Goal: Find specific page/section: Locate item on page

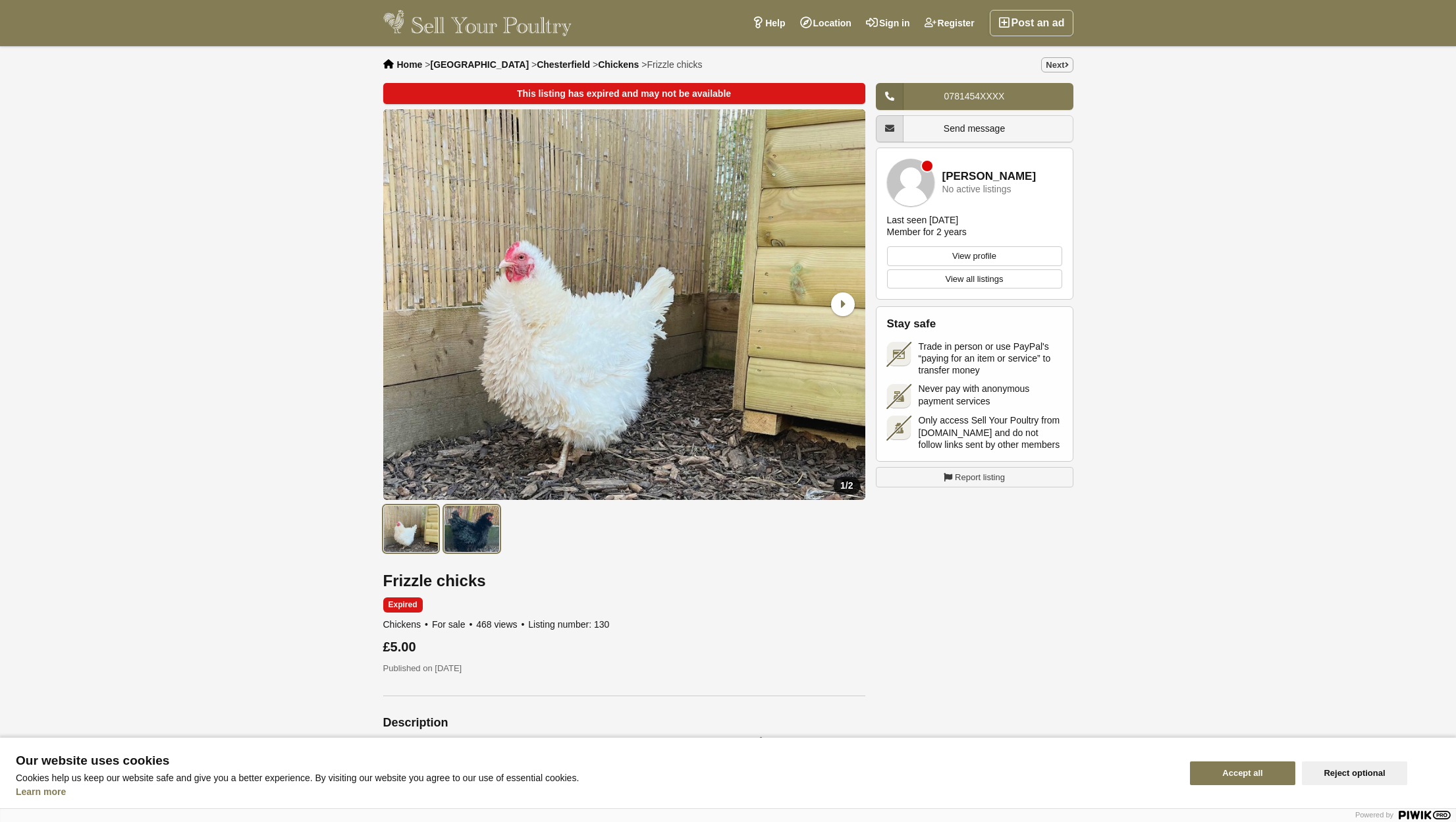
click at [487, 544] on img at bounding box center [472, 529] width 56 height 48
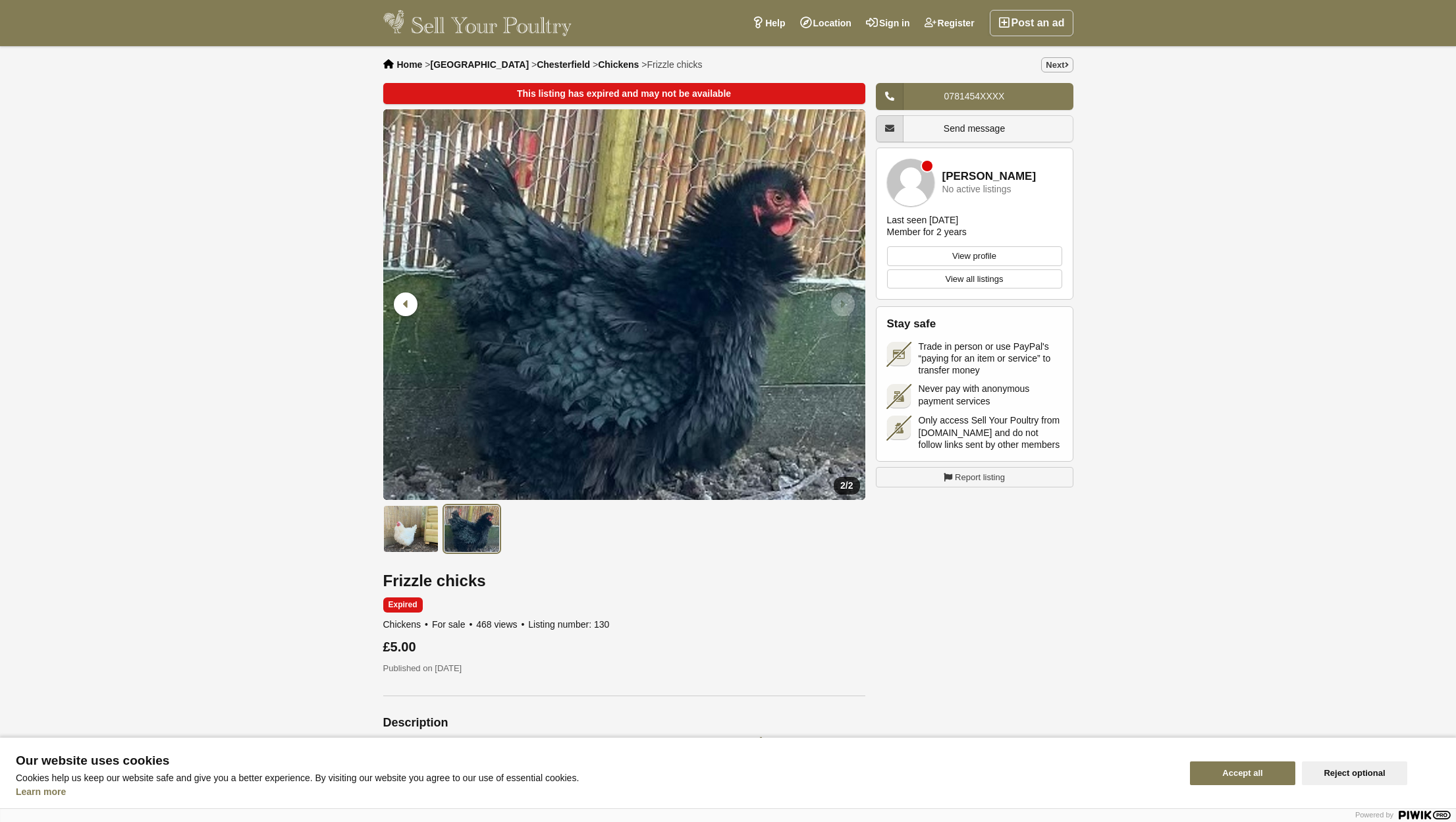
drag, startPoint x: 1338, startPoint y: 778, endPoint x: 1047, endPoint y: 540, distance: 375.9
click at [1337, 778] on button "Reject optional" at bounding box center [1354, 773] width 105 height 23
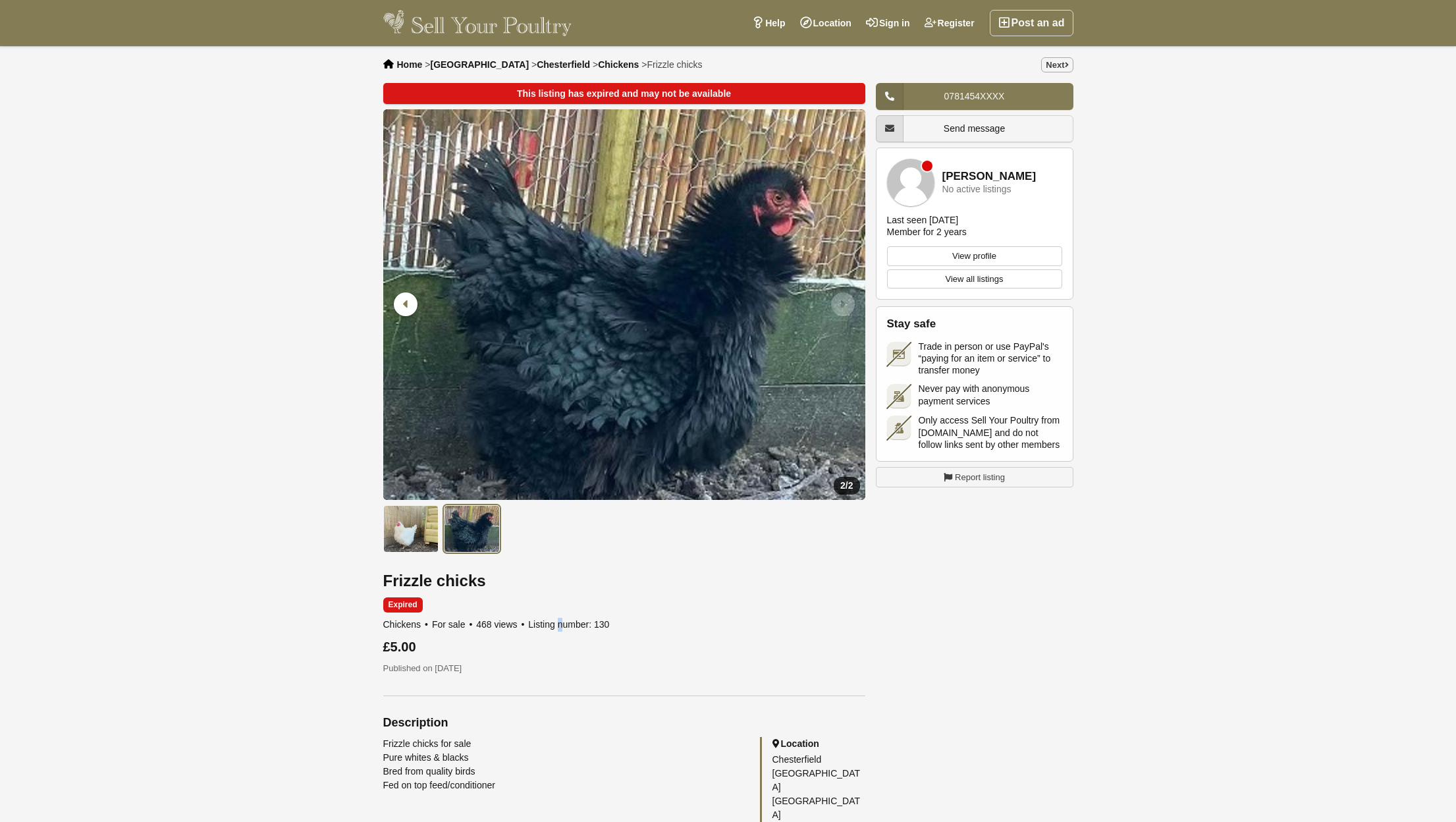
drag, startPoint x: 552, startPoint y: 621, endPoint x: 531, endPoint y: 623, distance: 21.1
click at [549, 621] on span "Listing number: 130" at bounding box center [569, 625] width 81 height 11
click at [403, 607] on span "Expired" at bounding box center [403, 605] width 40 height 15
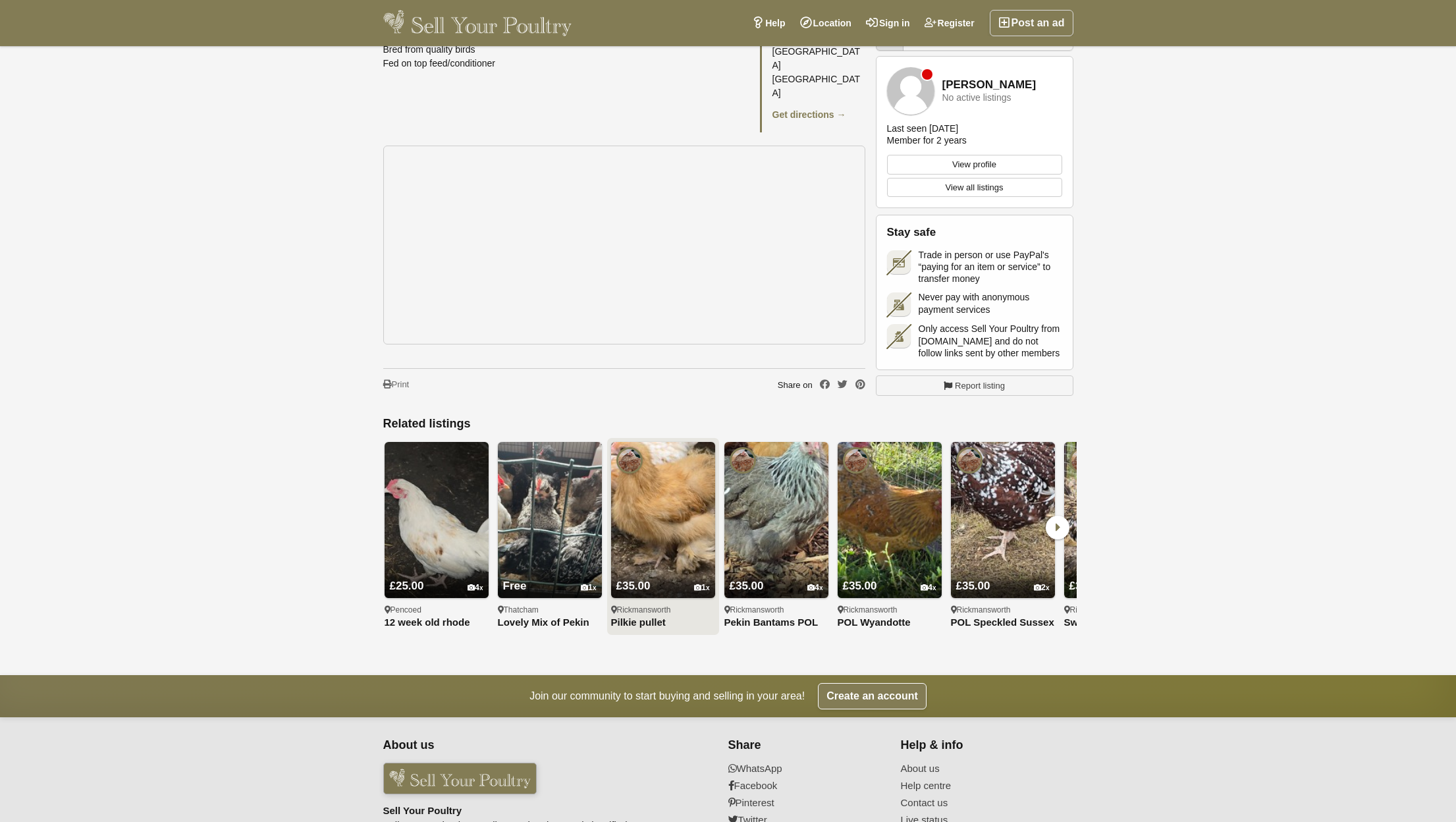
scroll to position [725, 0]
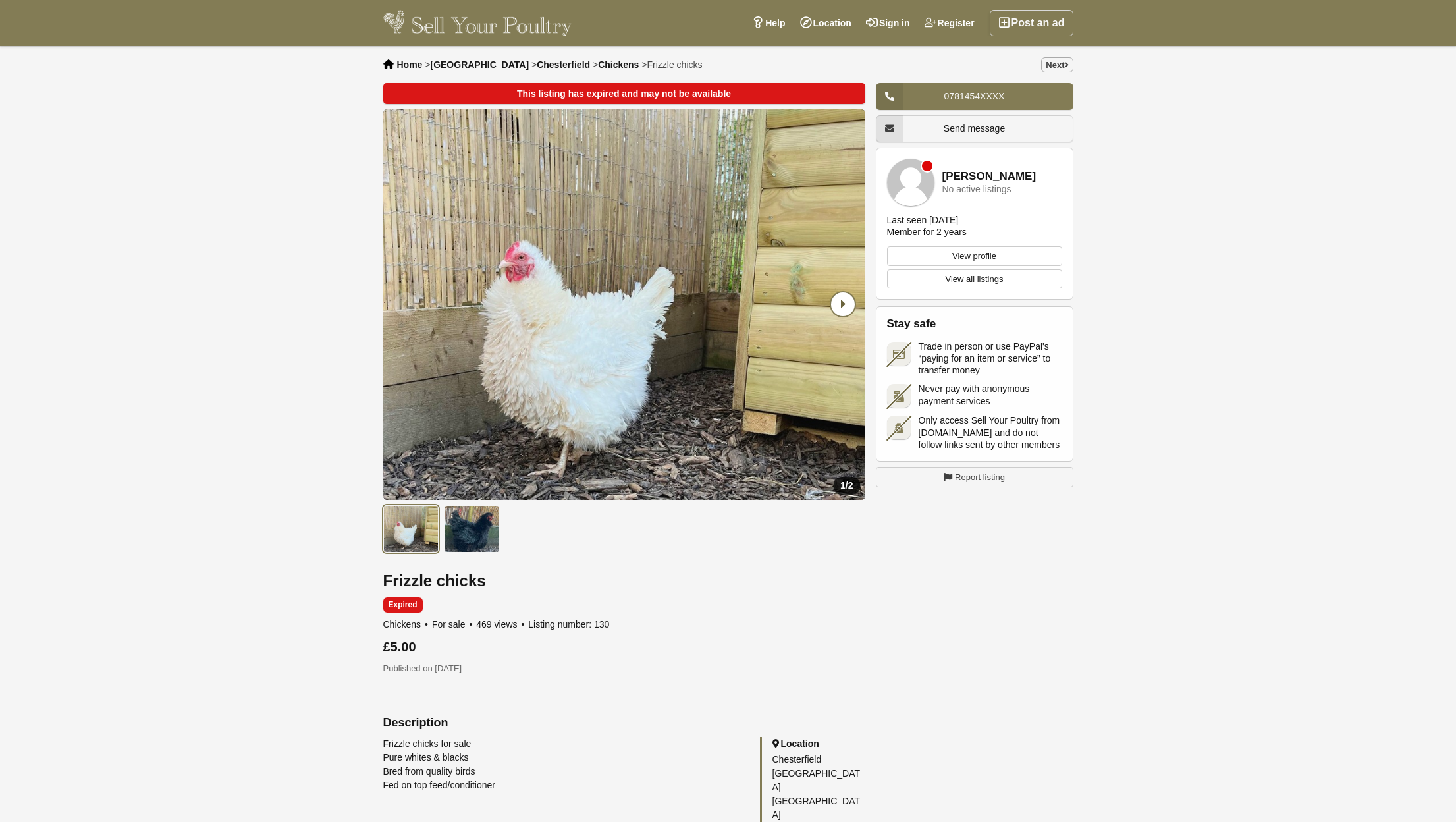
click at [841, 303] on icon "Next slide" at bounding box center [843, 305] width 23 height 23
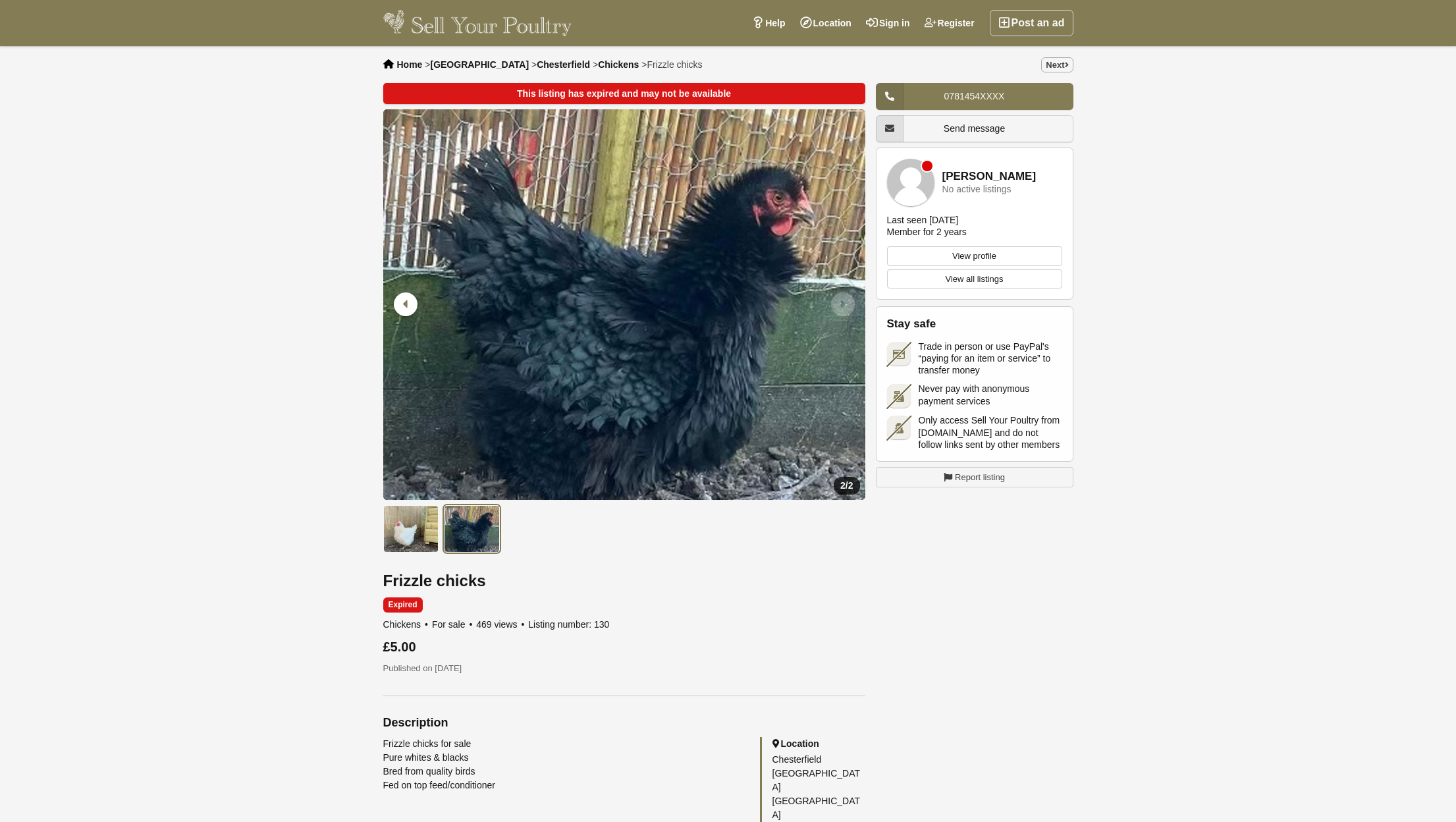
click at [841, 303] on icon "Next slide" at bounding box center [843, 305] width 23 height 23
click at [839, 300] on icon "Next slide" at bounding box center [843, 305] width 23 height 23
